Goal: Task Accomplishment & Management: Use online tool/utility

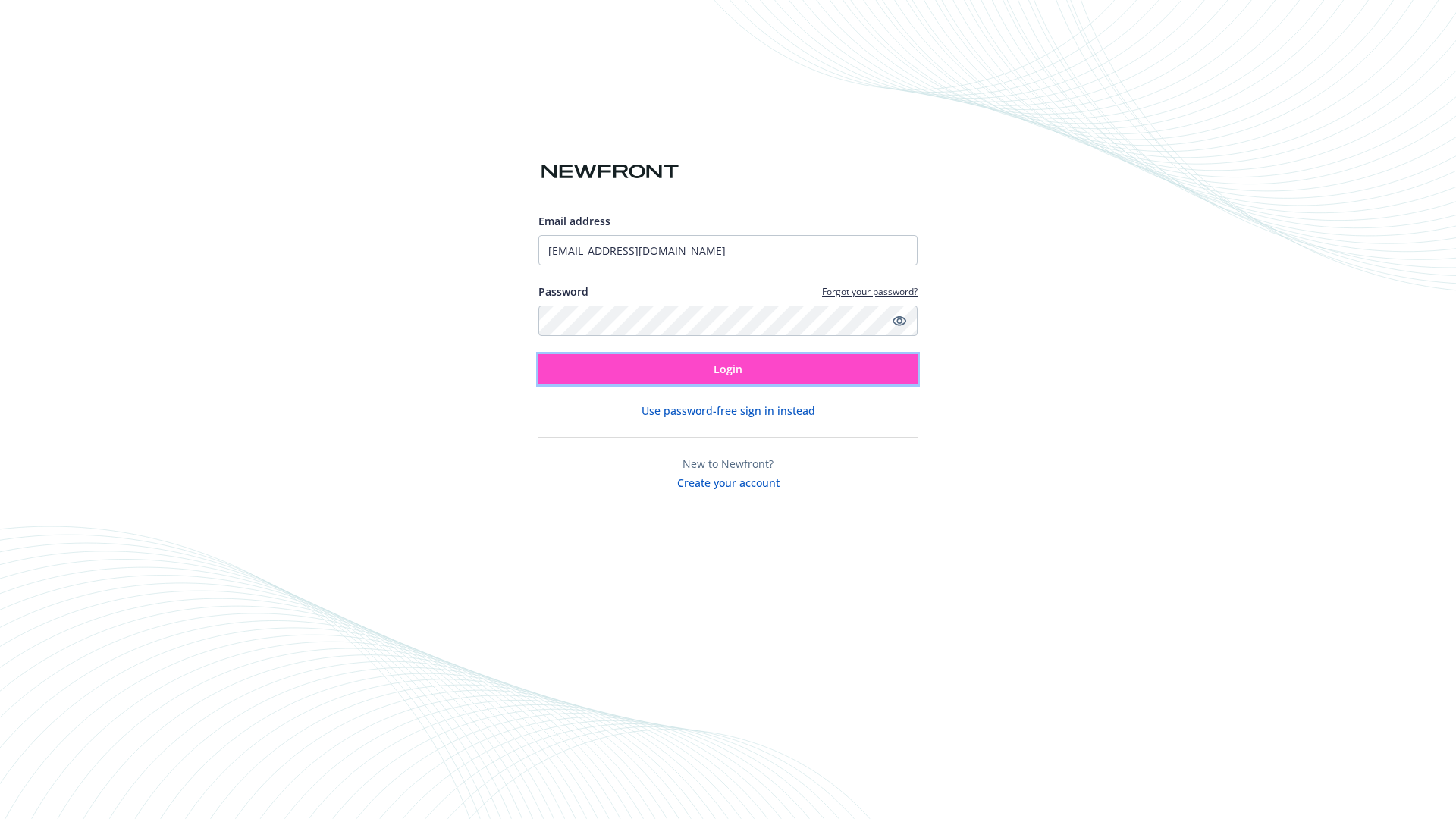
click at [728, 370] on span "Login" at bounding box center [728, 369] width 29 height 15
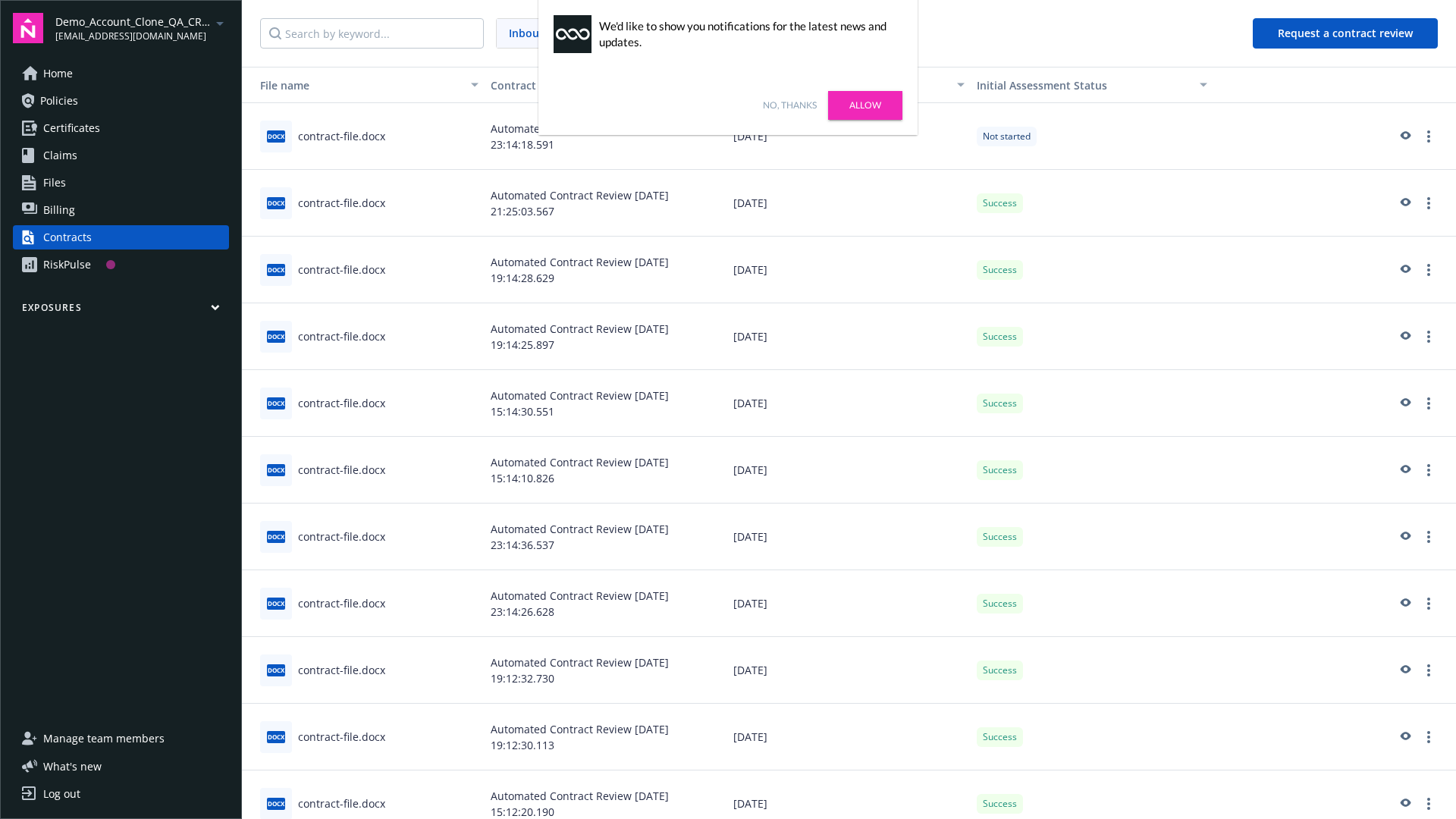
click at [789, 105] on link "No, thanks" at bounding box center [790, 105] width 54 height 14
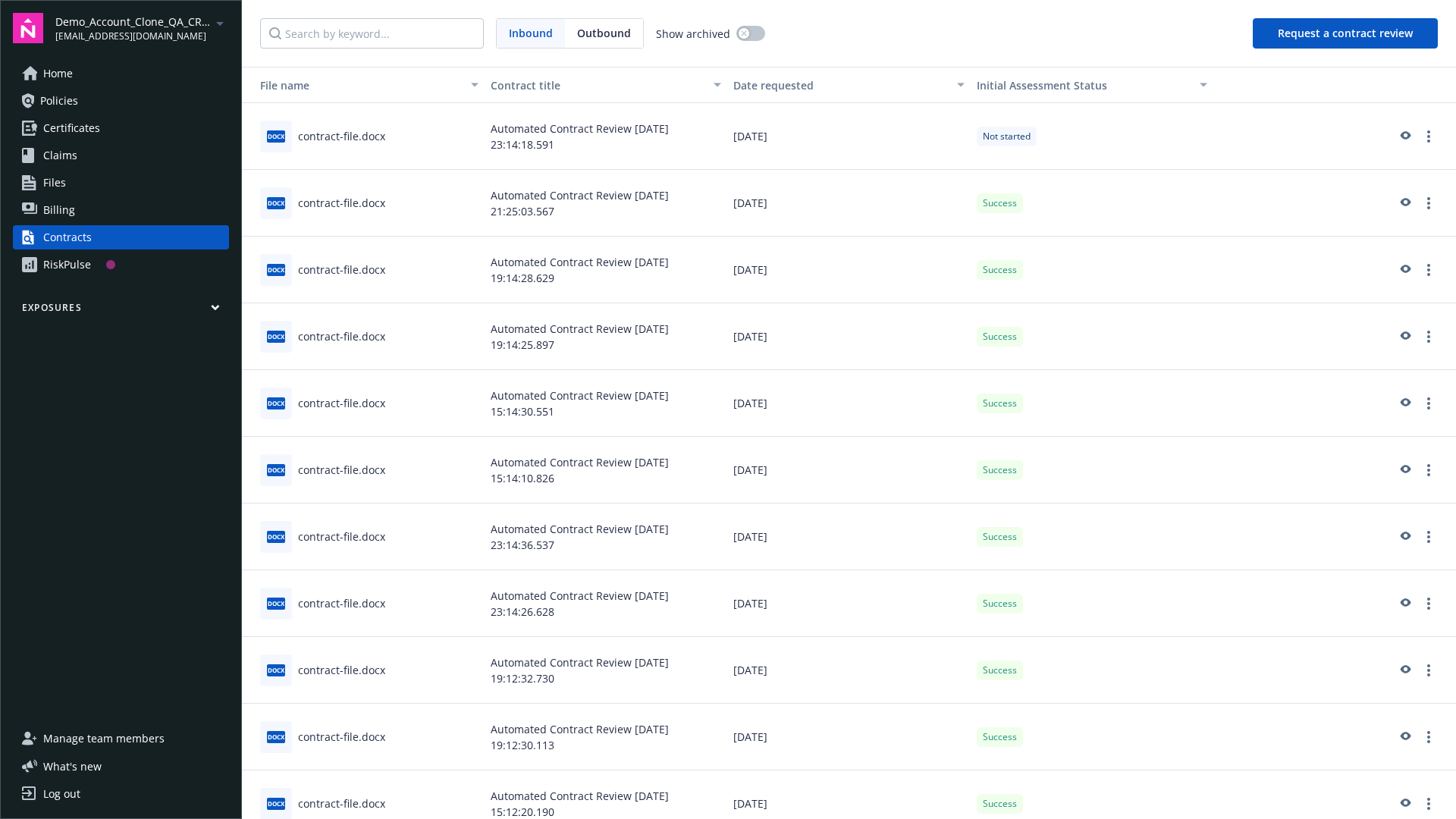
click at [1346, 33] on button "Request a contract review" at bounding box center [1345, 33] width 185 height 30
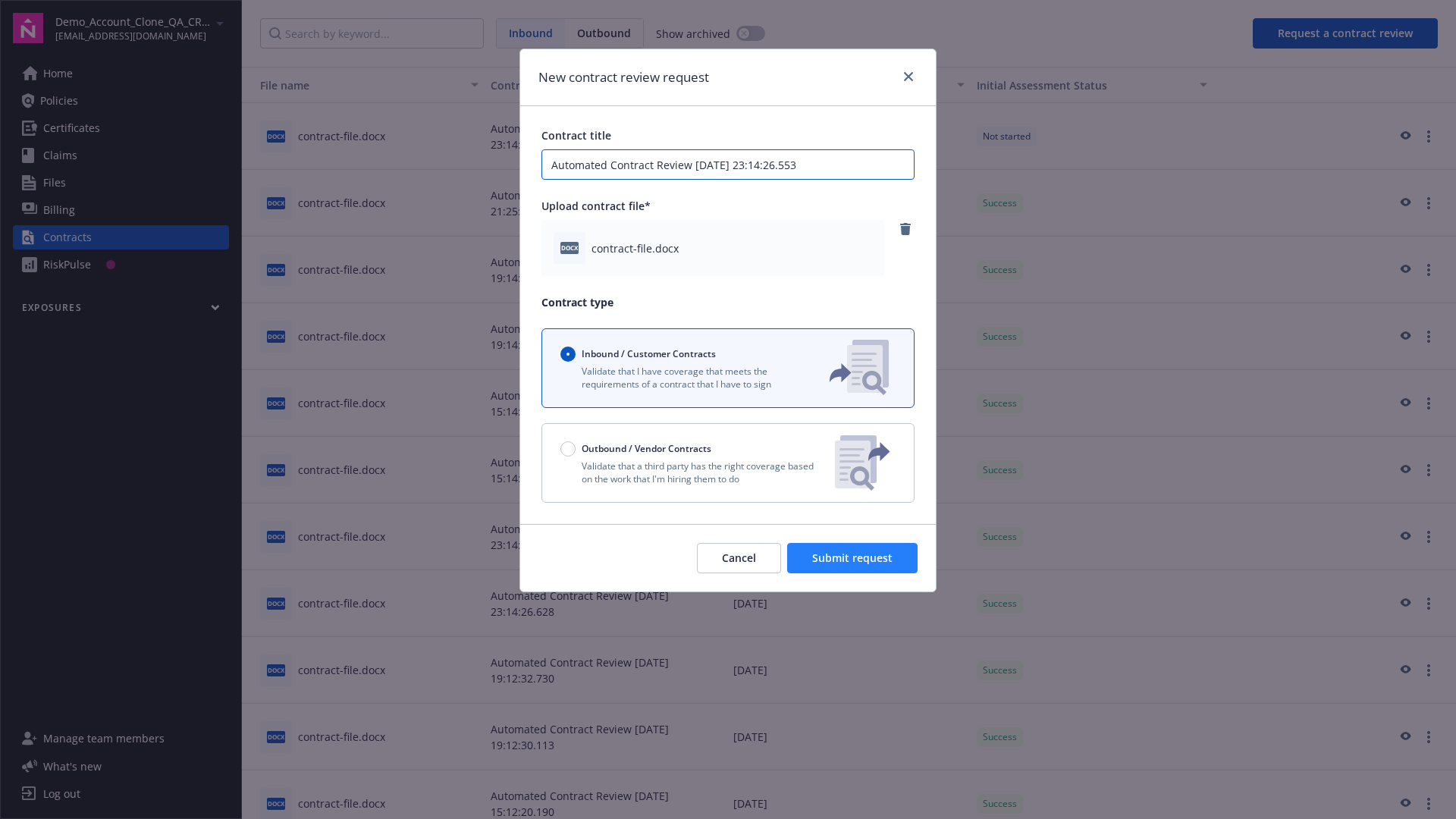
type input "Automated Contract Review 08-27-2025 23:14:26.553"
click at [853, 558] on span "Submit request" at bounding box center [852, 558] width 80 height 15
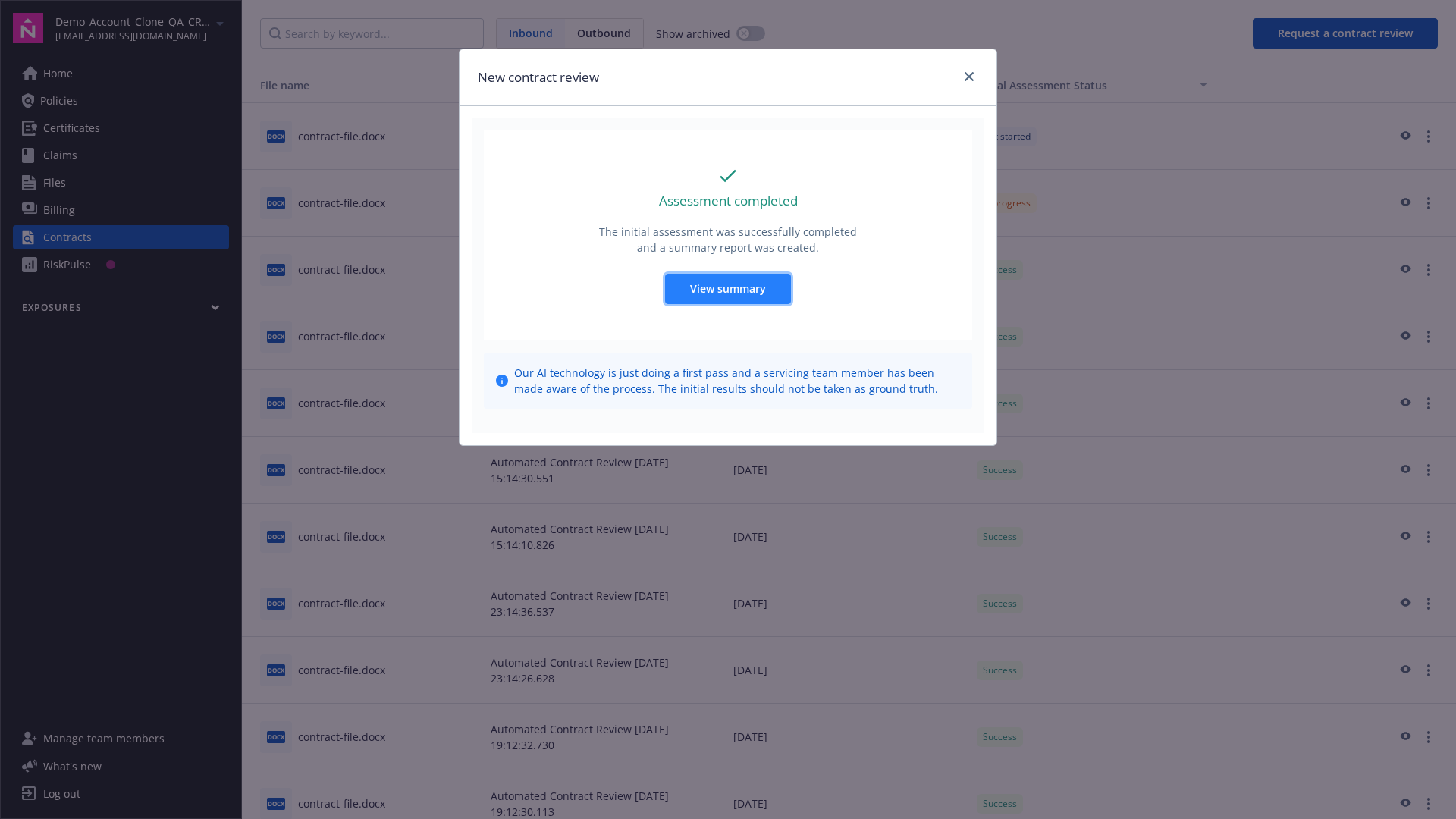
click at [727, 288] on span "View summary" at bounding box center [728, 288] width 76 height 15
